Goal: Browse casually

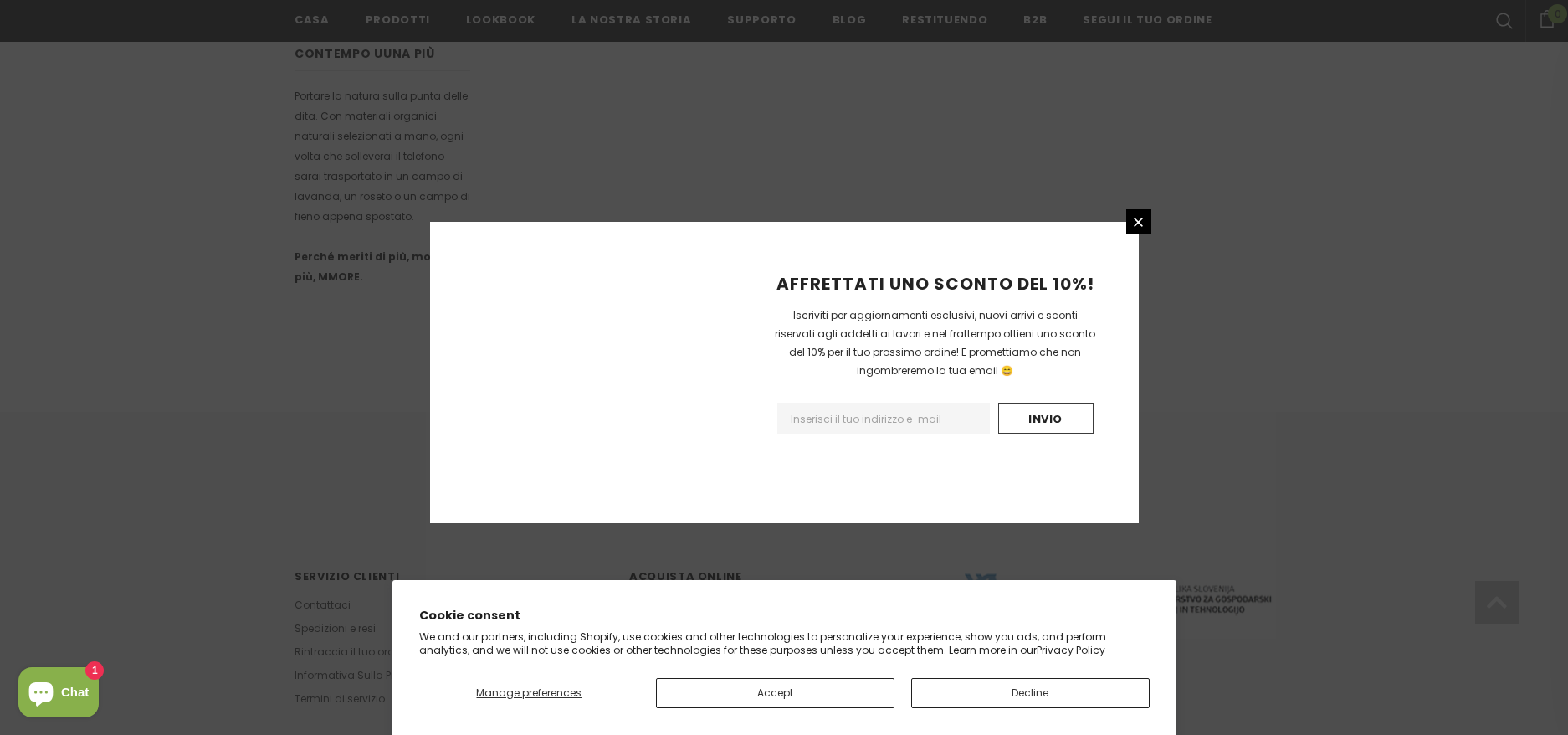
scroll to position [981, 0]
